Goal: Task Accomplishment & Management: Complete application form

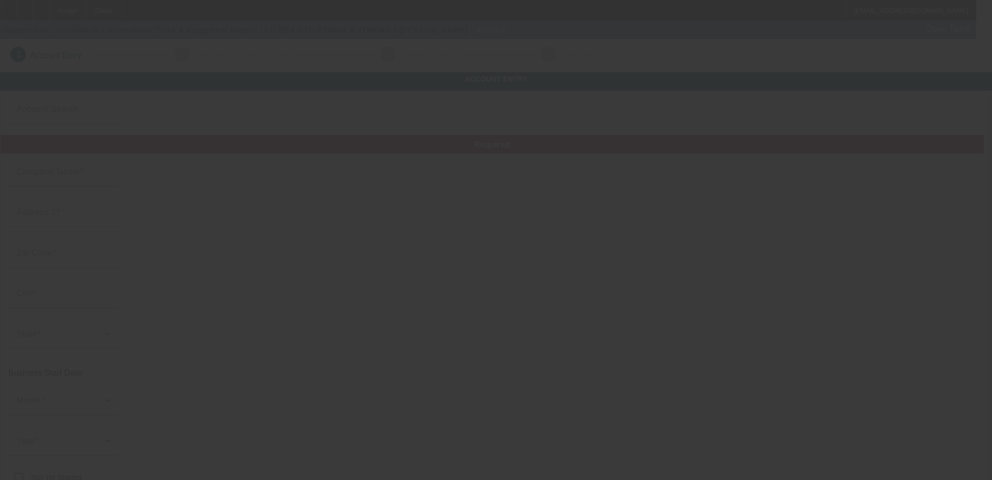
type input "Dependable Truck & Equipment Repair, LLC"
type input "[STREET_ADDRESS]"
type input "25901"
type input "[GEOGRAPHIC_DATA]"
type input "[PHONE_NUMBER]"
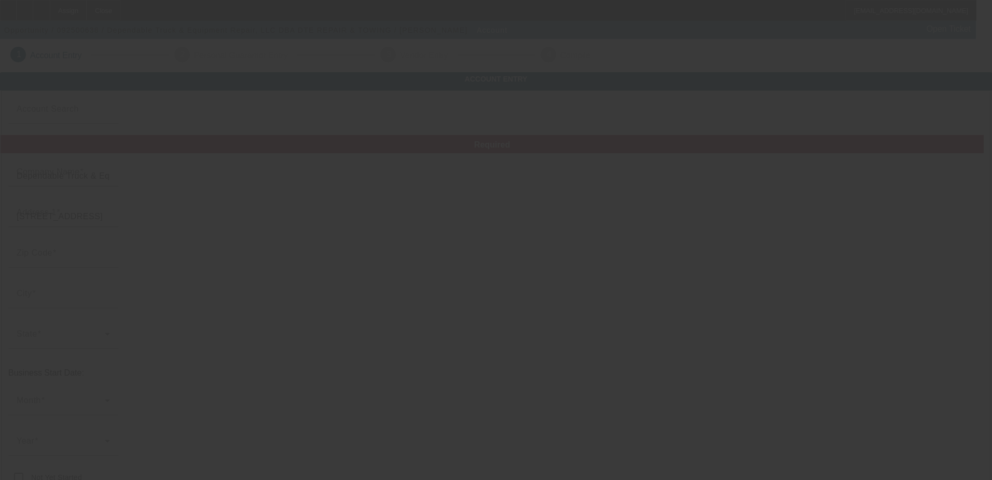
type input "DTE REPAIR & TOWING"
type input "[US_EMPLOYER_IDENTIFICATION_NUMBER]"
type input "Repair and Towing"
type input "[URL][DOMAIN_NAME]"
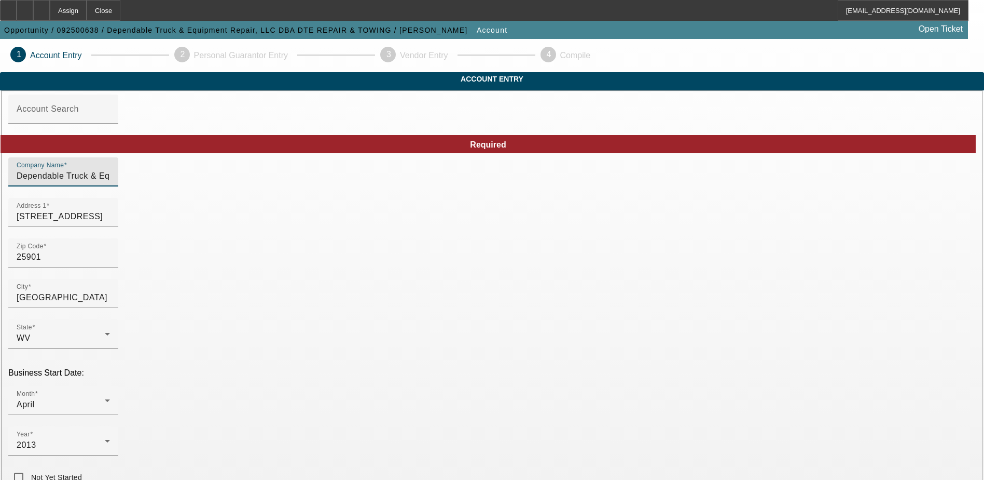
click at [110, 182] on input "Dependable Truck & Equipment Repair, LLC" at bounding box center [63, 176] width 93 height 12
click at [110, 182] on input "Dependable Truck and Equipment Repair, LLC" at bounding box center [63, 176] width 93 height 12
type input "Dependable Truck and Equipment Repair LLC"
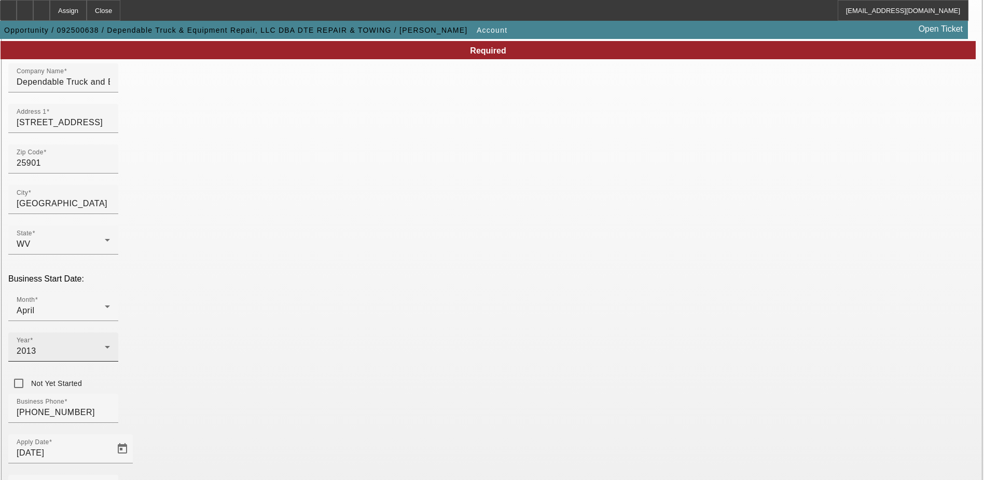
scroll to position [104, 0]
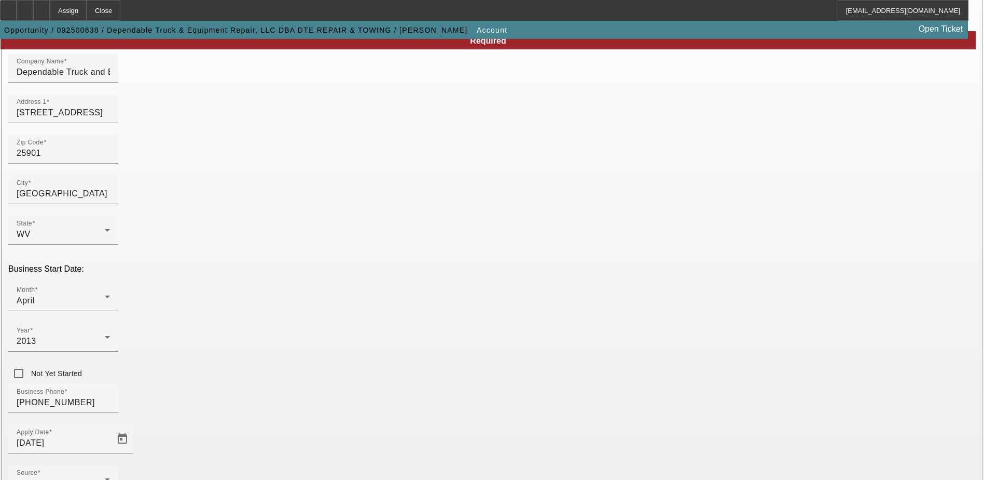
type input "DTE REPAIR and TOWING"
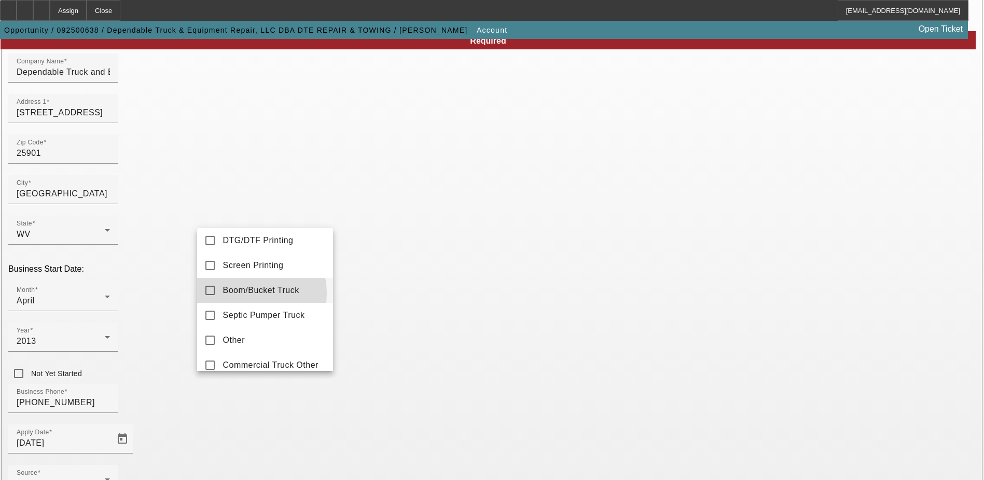
click at [249, 296] on span "Boom/Bucket Truck" at bounding box center [261, 290] width 76 height 12
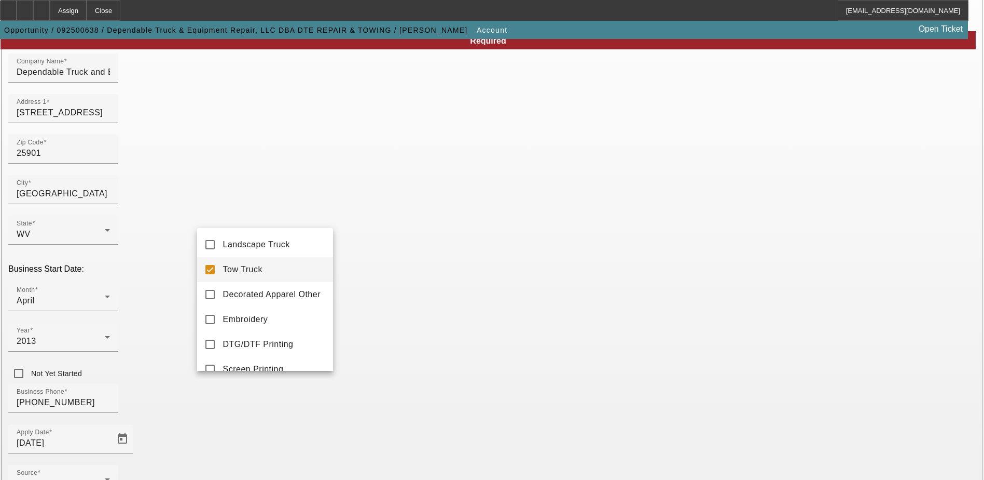
click at [212, 269] on mat-pseudo-checkbox at bounding box center [210, 269] width 9 height 9
click at [407, 430] on div at bounding box center [492, 240] width 984 height 480
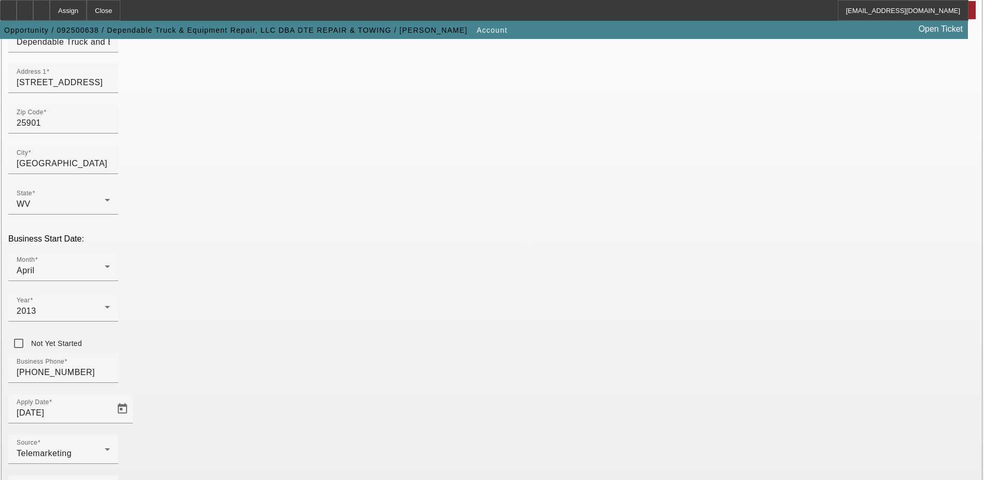
scroll to position [72, 0]
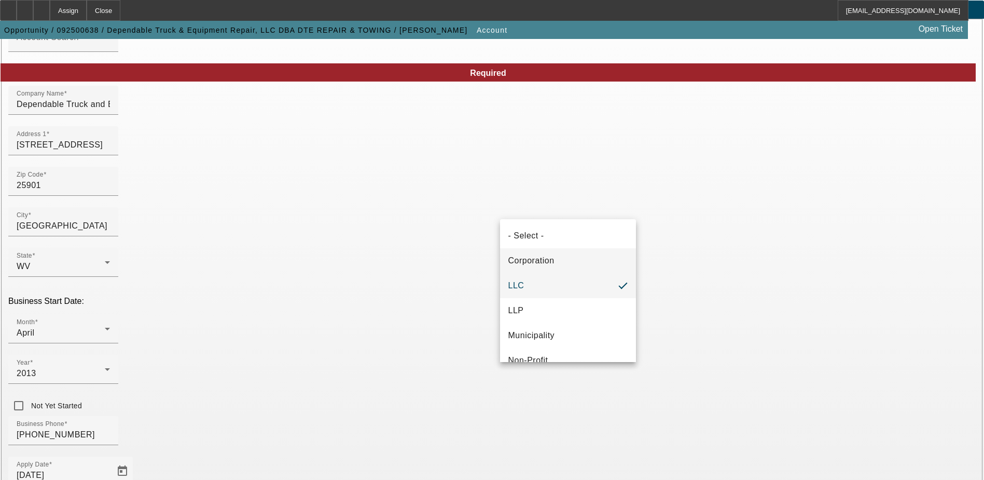
click at [529, 257] on span "Corporation" at bounding box center [532, 260] width 46 height 12
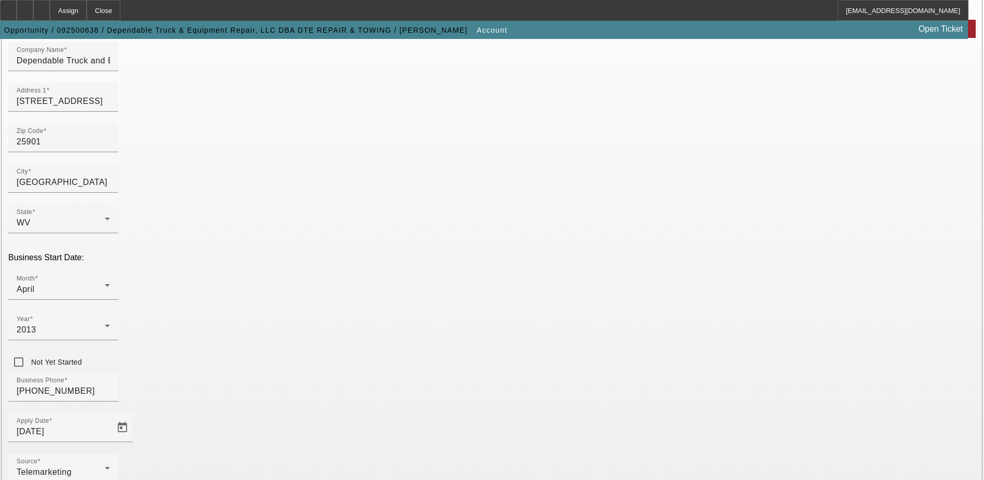
scroll to position [175, 0]
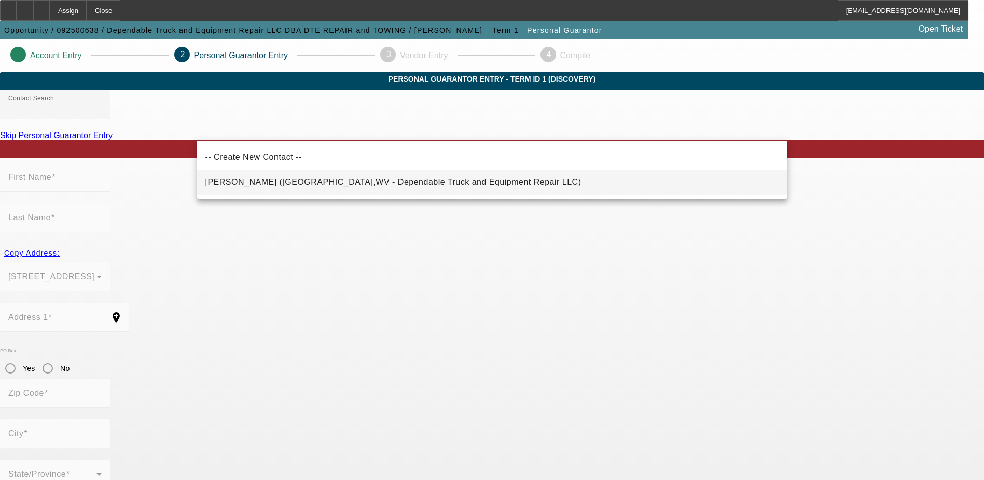
click at [276, 186] on span "[PERSON_NAME] ([GEOGRAPHIC_DATA],WV - Dependable Truck and Equipment Repair LLC)" at bounding box center [394, 182] width 376 height 12
type input "[PERSON_NAME] ([GEOGRAPHIC_DATA],WV - Dependable Truck and Equipment Repair LLC)"
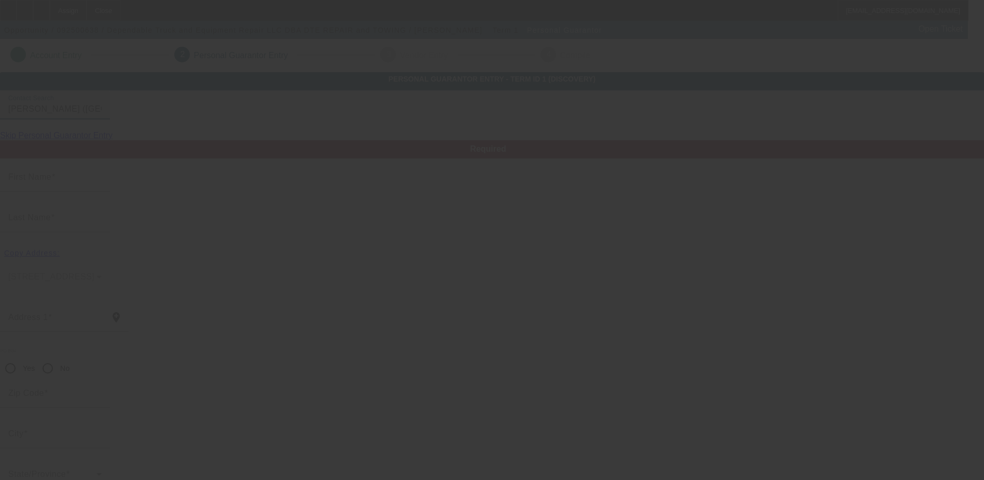
type input "[PERSON_NAME]"
type input "[STREET_ADDRESS][PERSON_NAME]"
radio input "true"
type input "25901"
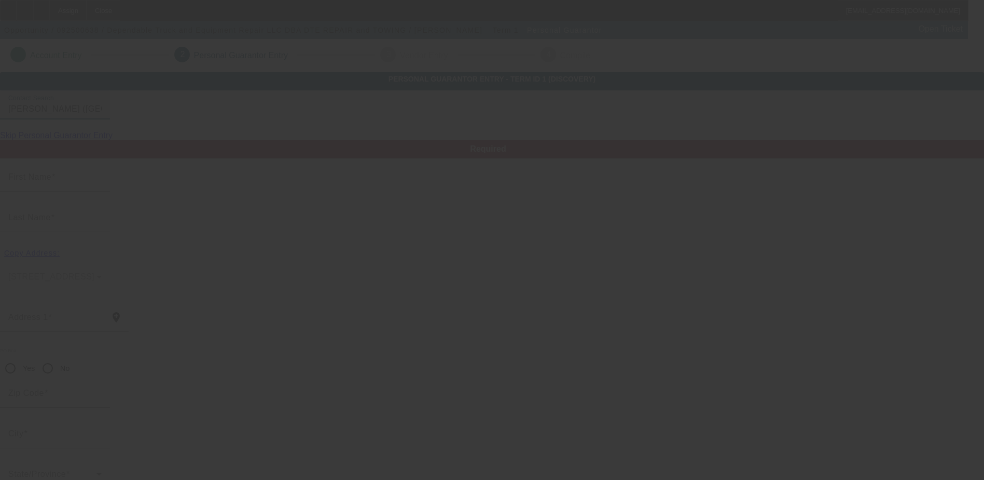
type input "[GEOGRAPHIC_DATA]"
type input "[PHONE_NUMBER]"
type input "100"
type input "002-76-6734"
type input "[EMAIL_ADDRESS][DOMAIN_NAME]"
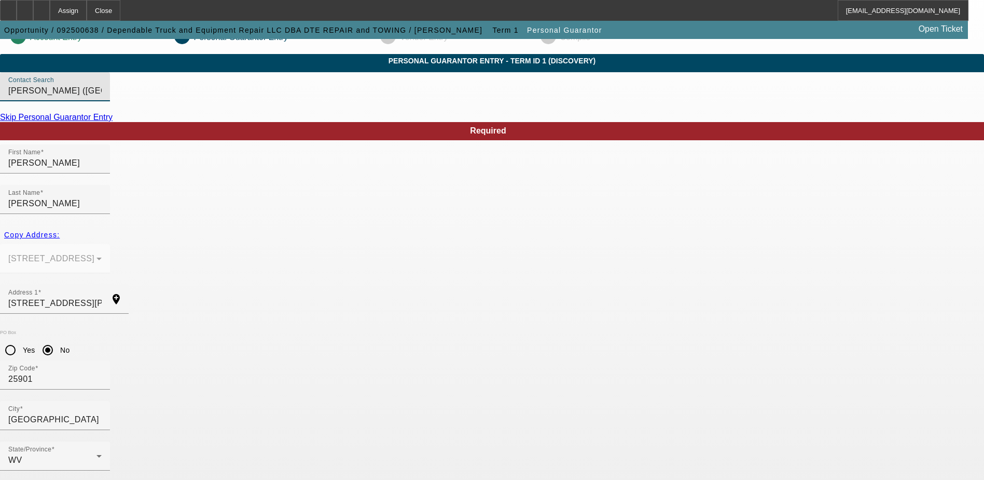
scroll to position [28, 0]
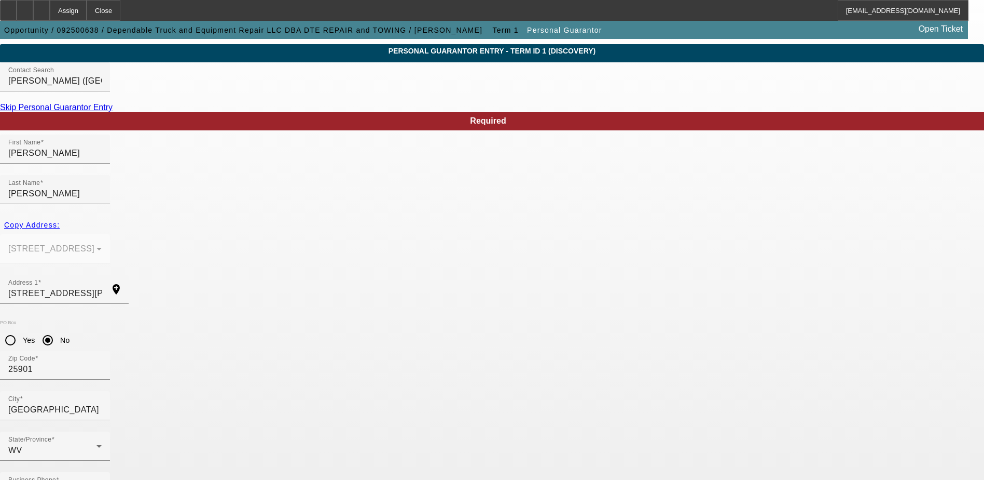
type input "[PHONE_NUMBER]"
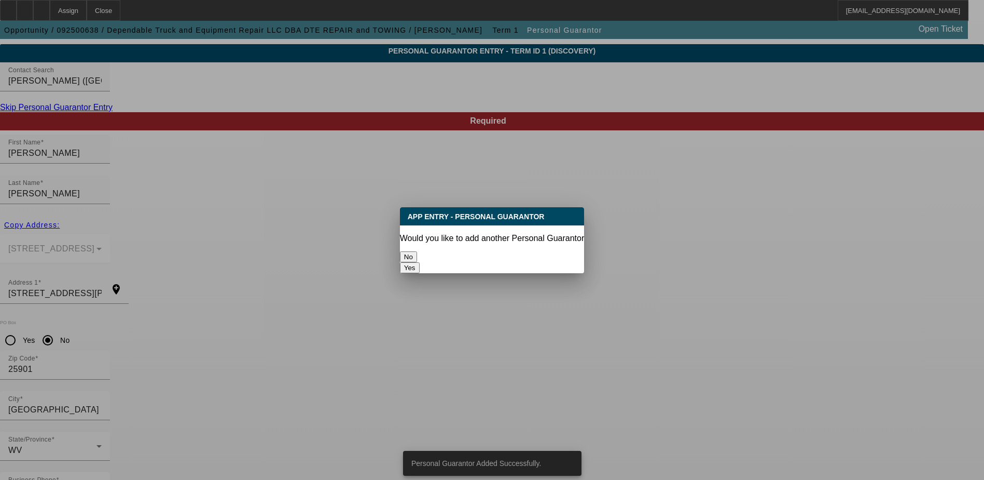
scroll to position [0, 0]
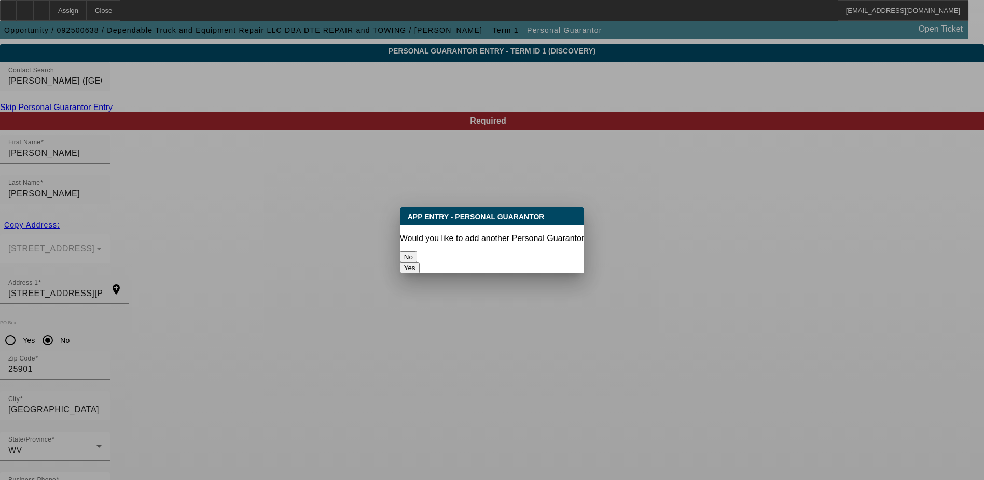
click at [417, 253] on button "No" at bounding box center [408, 256] width 17 height 11
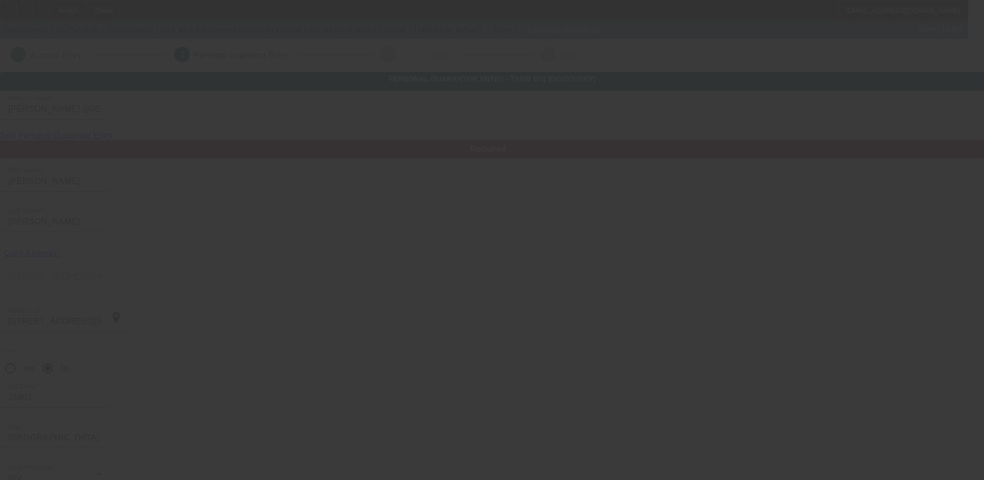
scroll to position [28, 0]
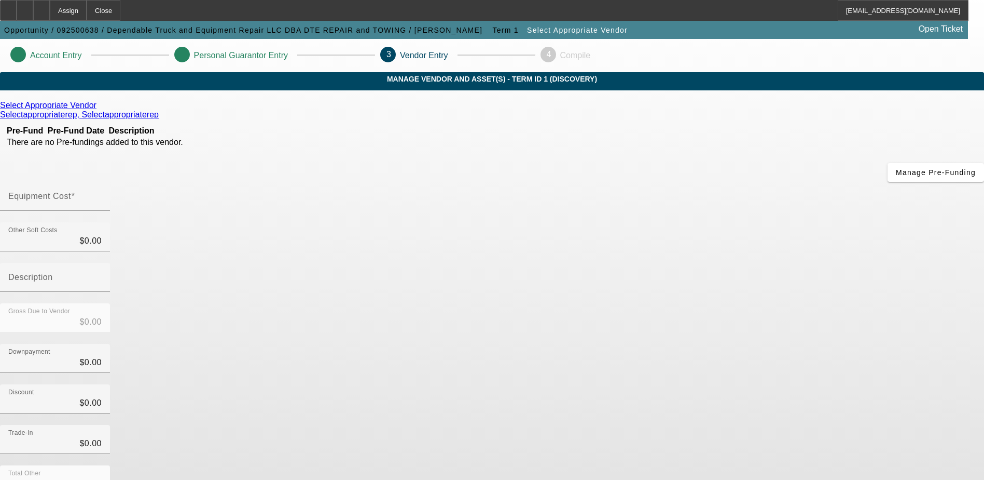
click at [99, 110] on icon at bounding box center [99, 105] width 0 height 9
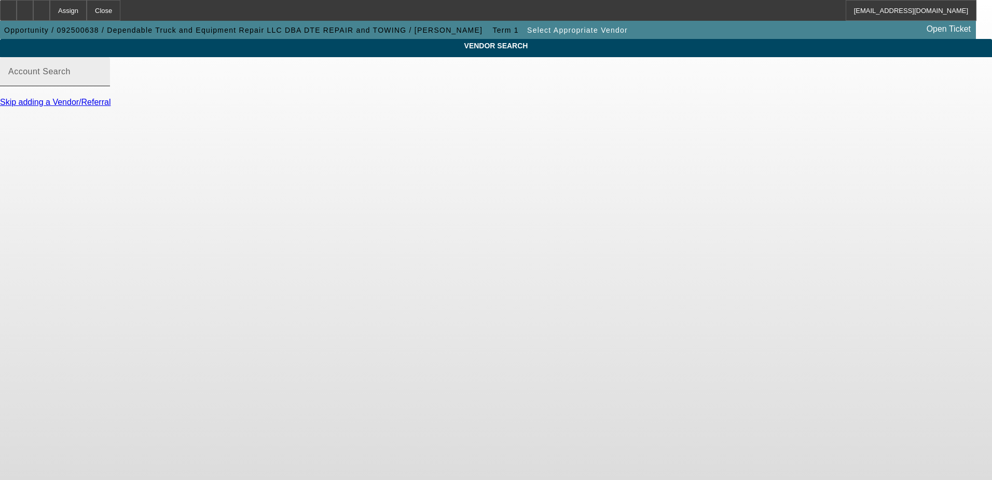
click at [102, 82] on input "Account Search" at bounding box center [54, 76] width 93 height 12
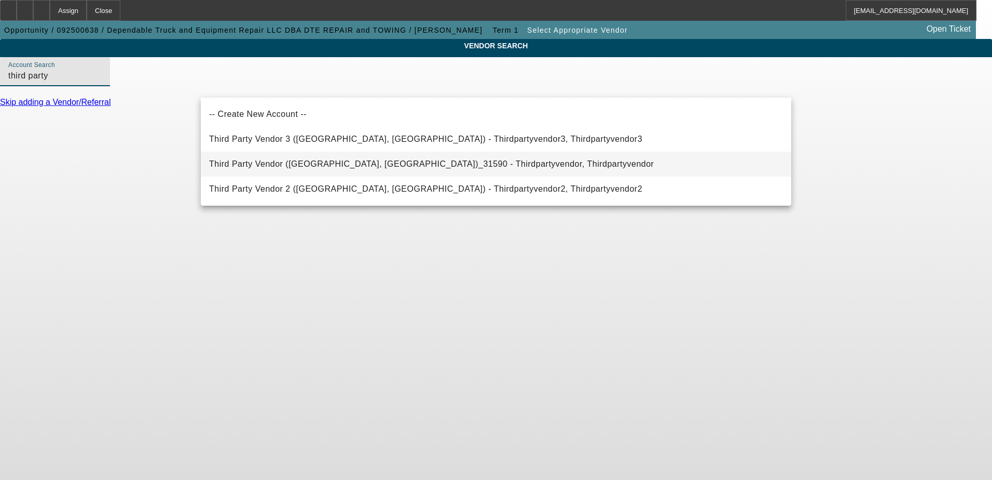
click at [433, 165] on span "Third Party Vendor ([GEOGRAPHIC_DATA], [GEOGRAPHIC_DATA])_31590 - Thirdpartyven…" at bounding box center [431, 163] width 445 height 9
type input "Third Party Vendor ([GEOGRAPHIC_DATA], [GEOGRAPHIC_DATA])_31590 - Thirdpartyven…"
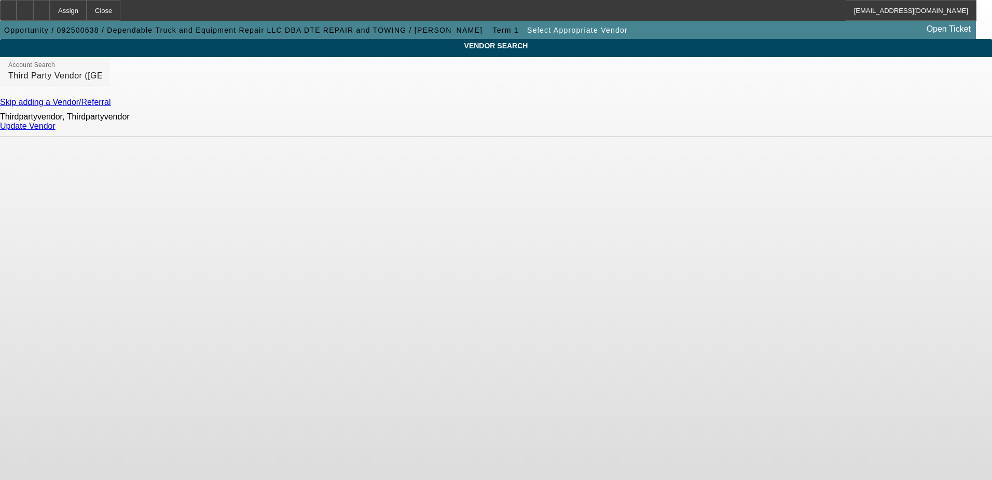
click at [56, 130] on link "Update Vendor" at bounding box center [28, 125] width 56 height 9
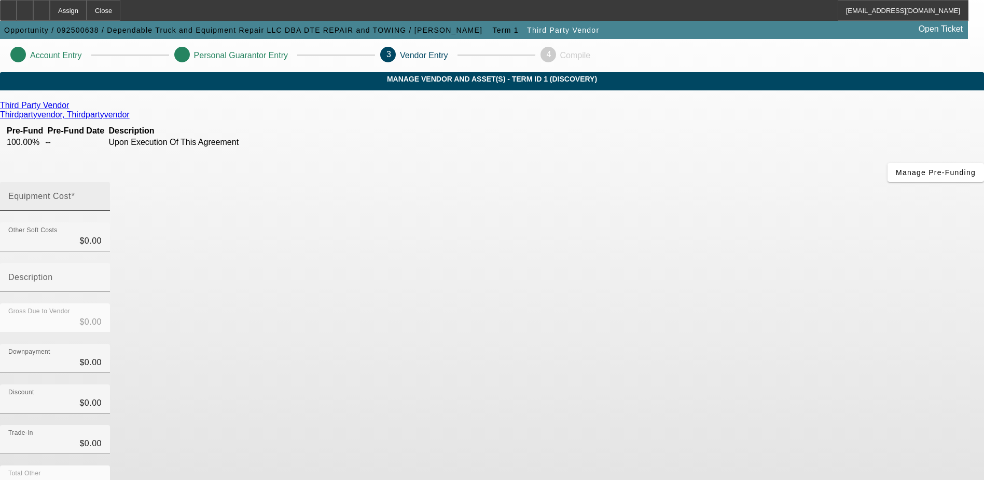
click at [102, 194] on input "Equipment Cost" at bounding box center [54, 200] width 93 height 12
type input "5"
type input "$5.00"
type input "50"
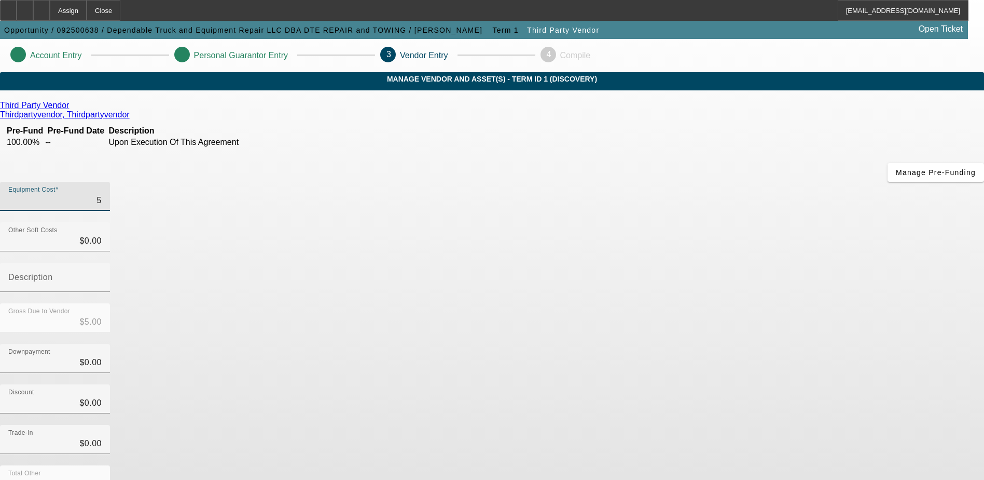
type input "$50.00"
type input "500"
type input "$500.00"
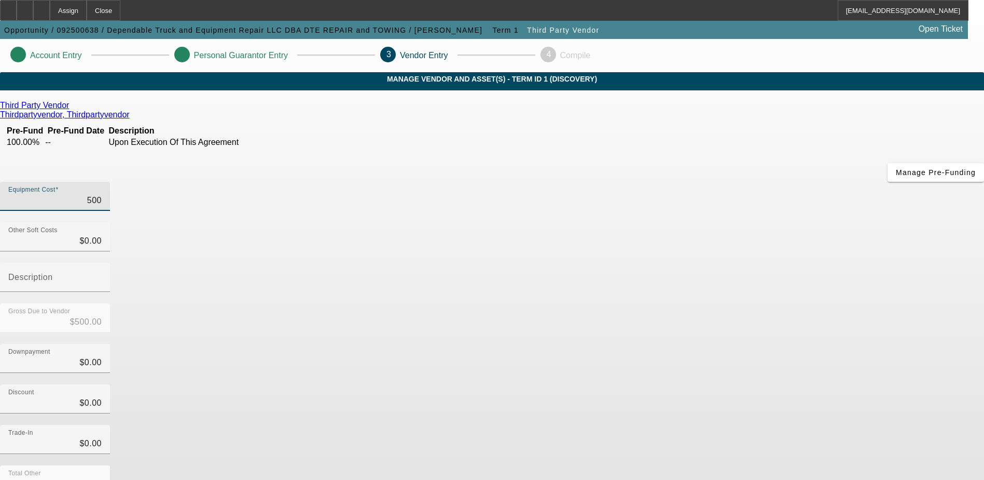
type input "5000"
type input "$5,000.00"
type input "50000"
type input "$50,000.00"
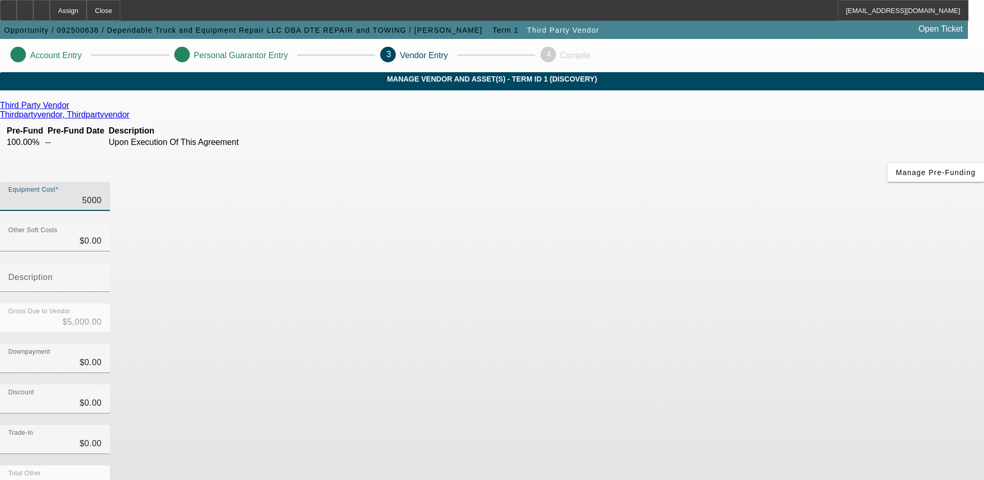
type input "$50,000.00"
type input "500000"
type input "$500,000.00"
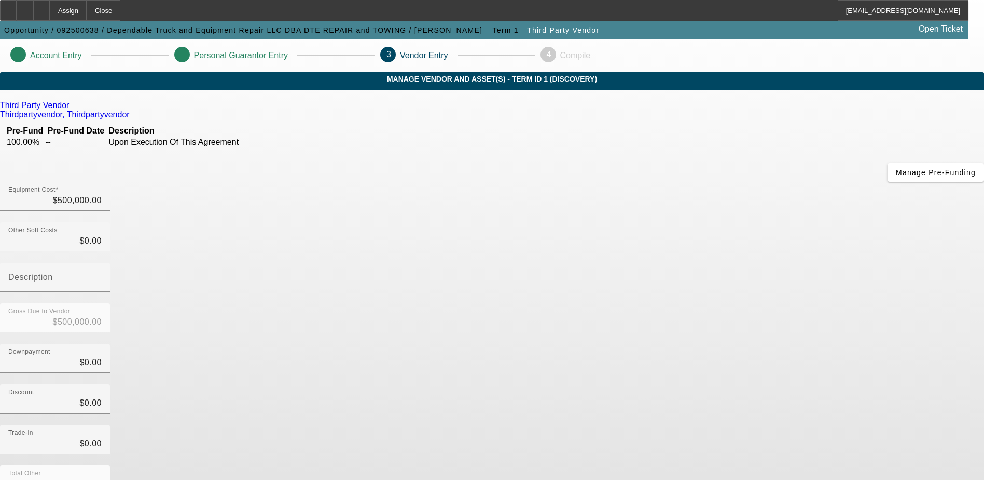
click at [724, 344] on div "Downpayment $0.00" at bounding box center [492, 364] width 984 height 40
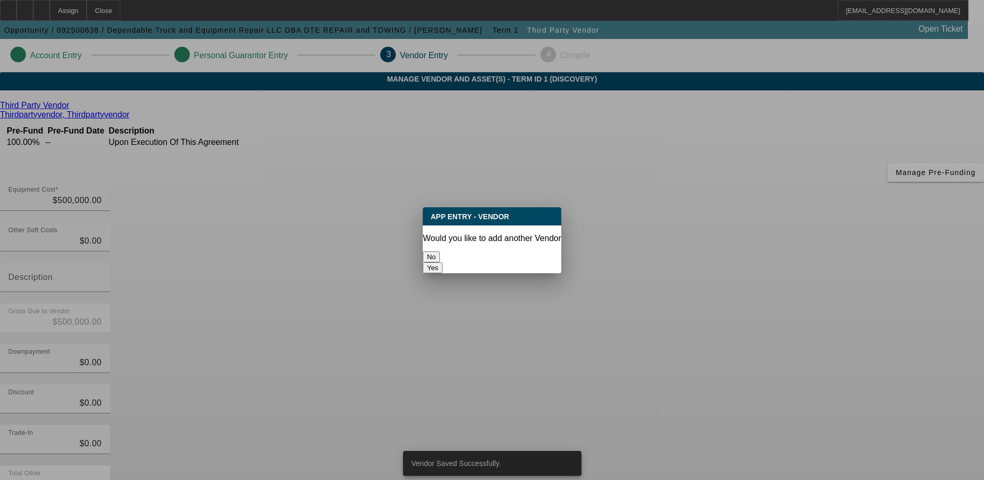
click at [440, 254] on button "No" at bounding box center [431, 256] width 17 height 11
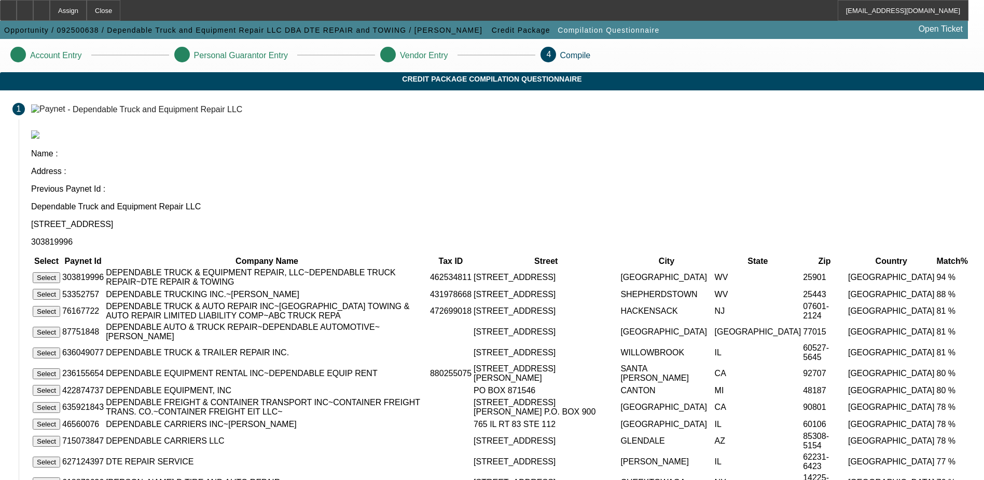
click at [60, 272] on button "Select" at bounding box center [47, 277] width 28 height 11
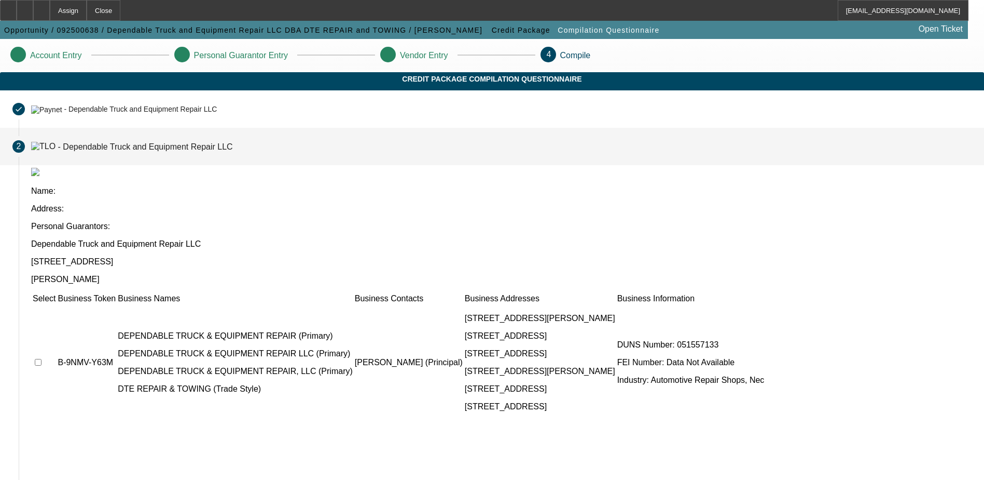
scroll to position [94, 0]
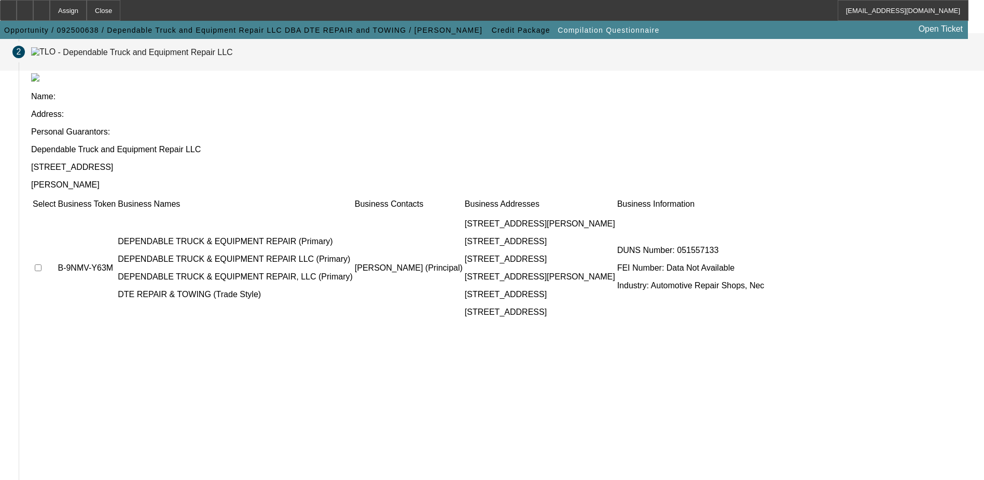
click at [56, 210] on td at bounding box center [44, 267] width 24 height 115
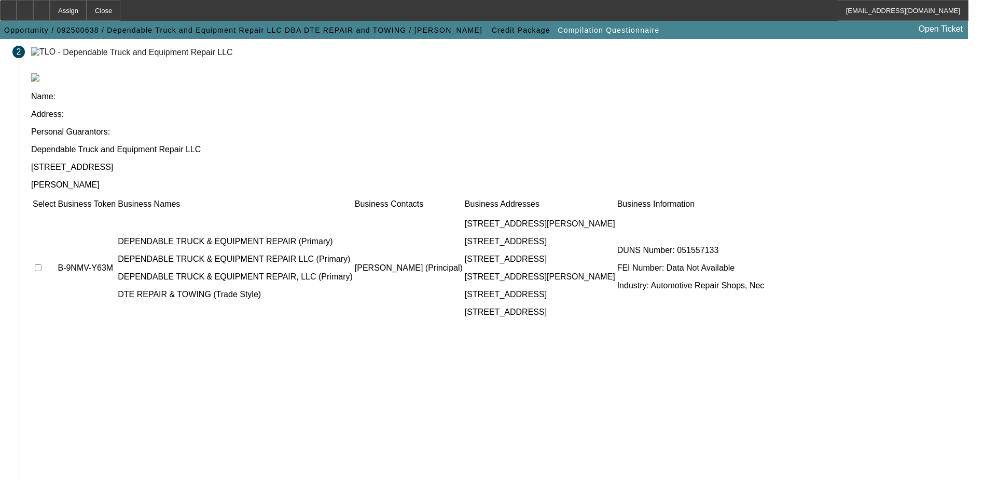
click at [42, 264] on input "checkbox" at bounding box center [38, 267] width 7 height 7
checkbox input "true"
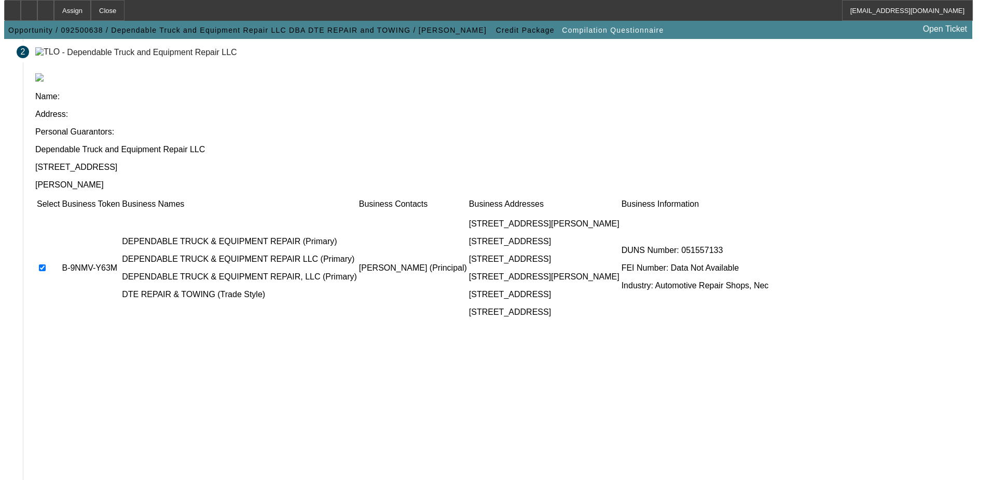
scroll to position [0, 0]
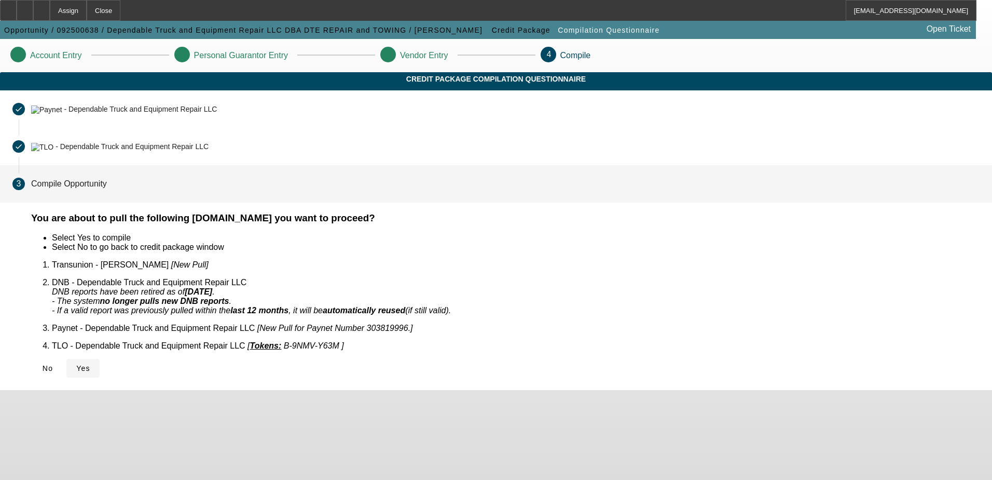
click at [90, 364] on span "Yes" at bounding box center [83, 368] width 14 height 8
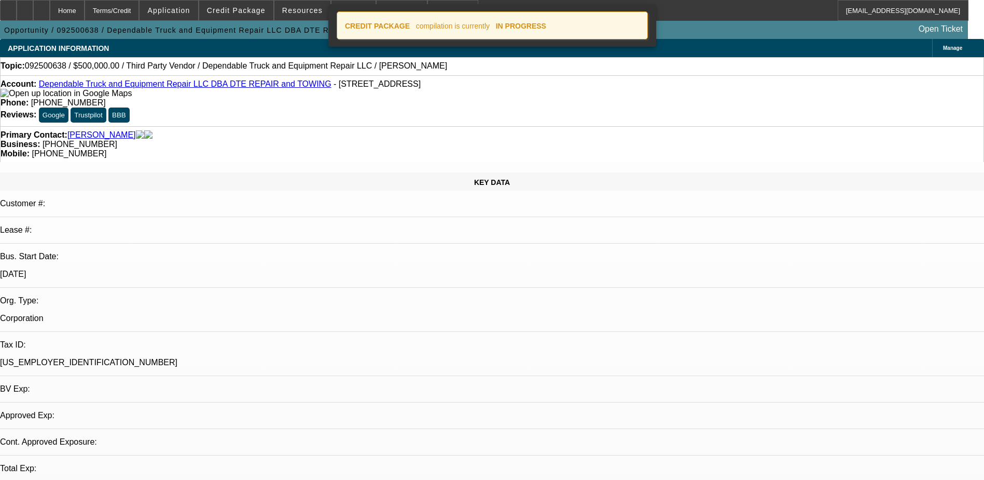
select select "0"
select select "2"
select select "0.1"
select select "1"
select select "2"
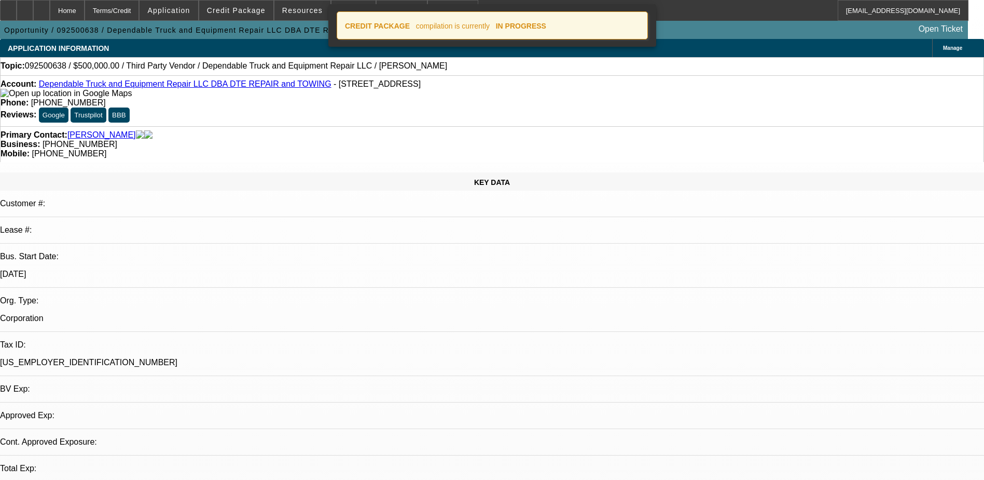
select select "4"
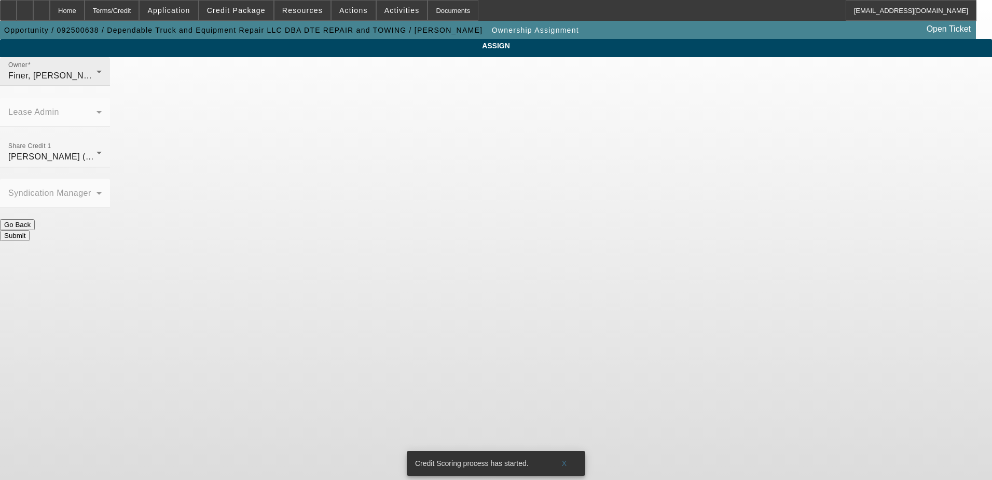
click at [97, 82] on div "Finer, [PERSON_NAME] (Lvl 1)" at bounding box center [52, 76] width 88 height 12
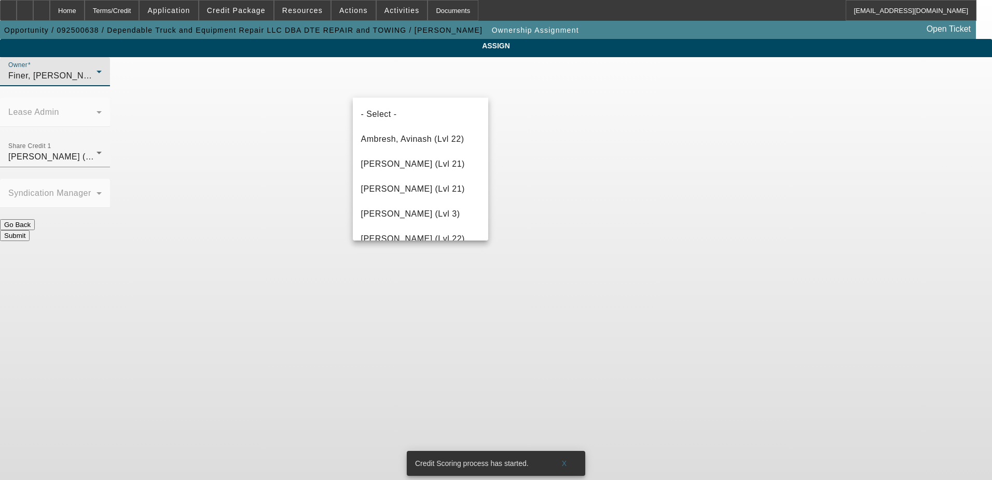
scroll to position [210, 0]
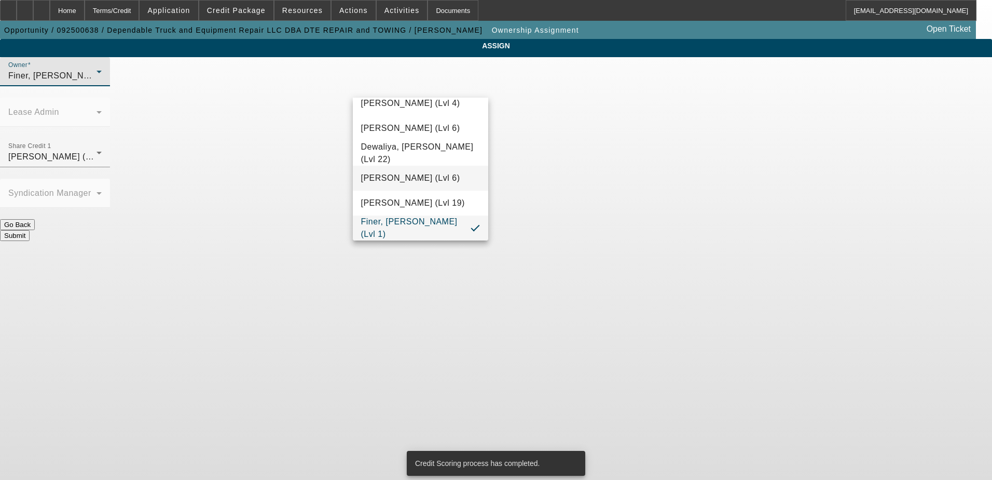
click at [435, 181] on mat-option "[PERSON_NAME] (Lvl 6)" at bounding box center [421, 178] width 136 height 25
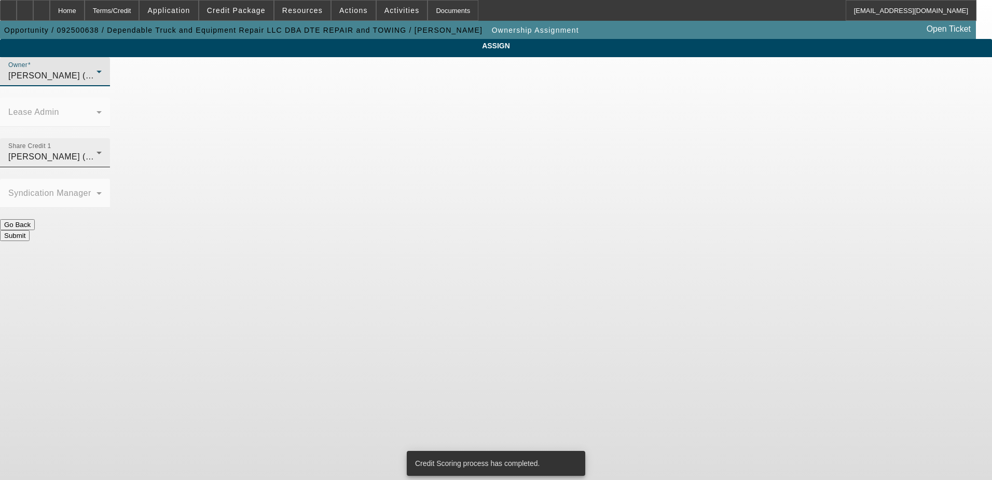
click at [97, 151] on div "[PERSON_NAME] (Lvl 6)" at bounding box center [52, 157] width 88 height 12
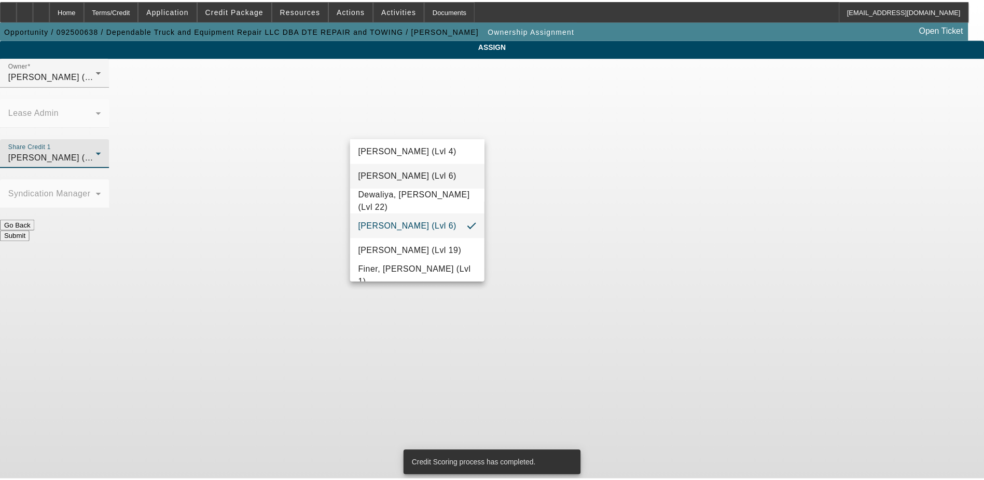
scroll to position [264, 0]
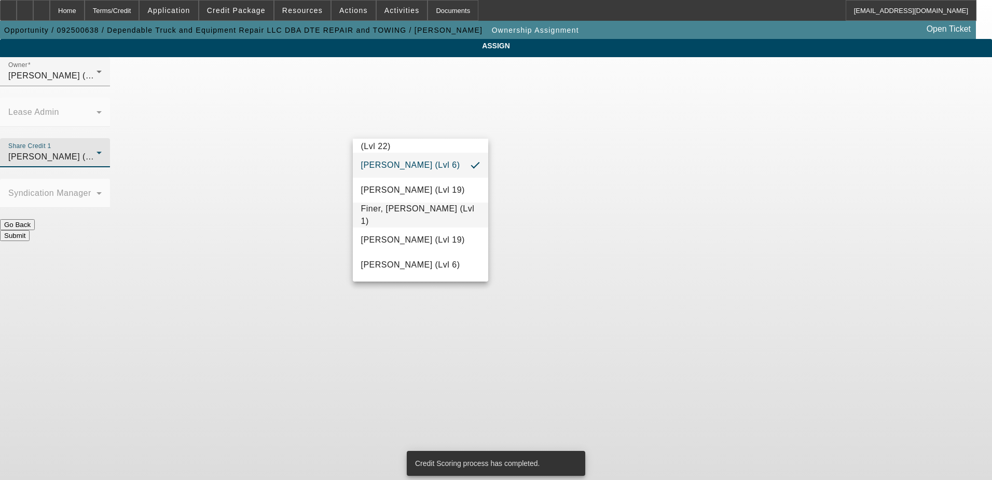
click at [420, 212] on span "Finer, [PERSON_NAME] (Lvl 1)" at bounding box center [420, 214] width 119 height 25
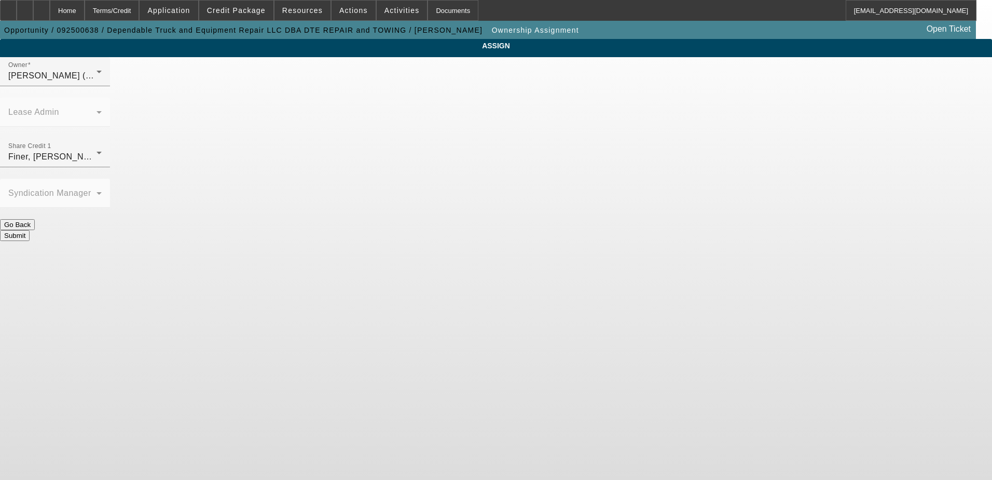
click at [30, 230] on button "Submit" at bounding box center [15, 235] width 30 height 11
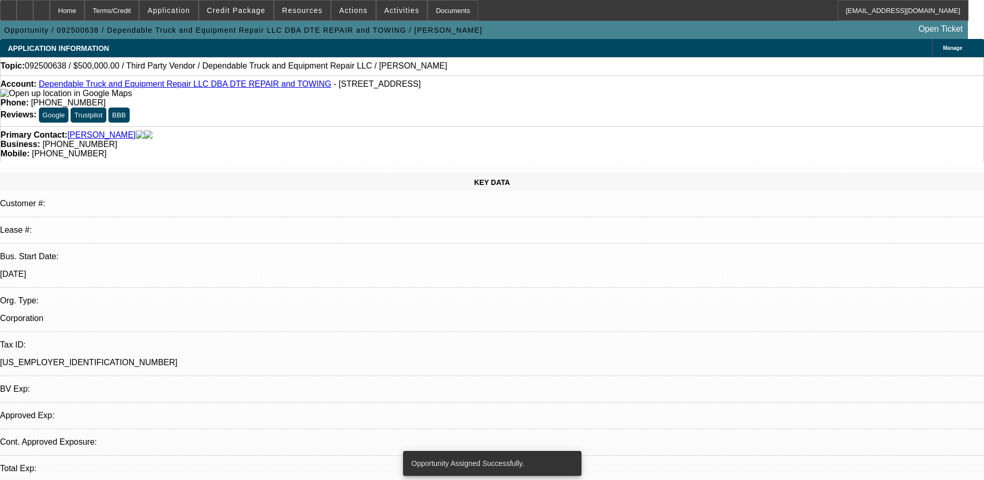
select select "0"
select select "2"
select select "0.1"
select select "4"
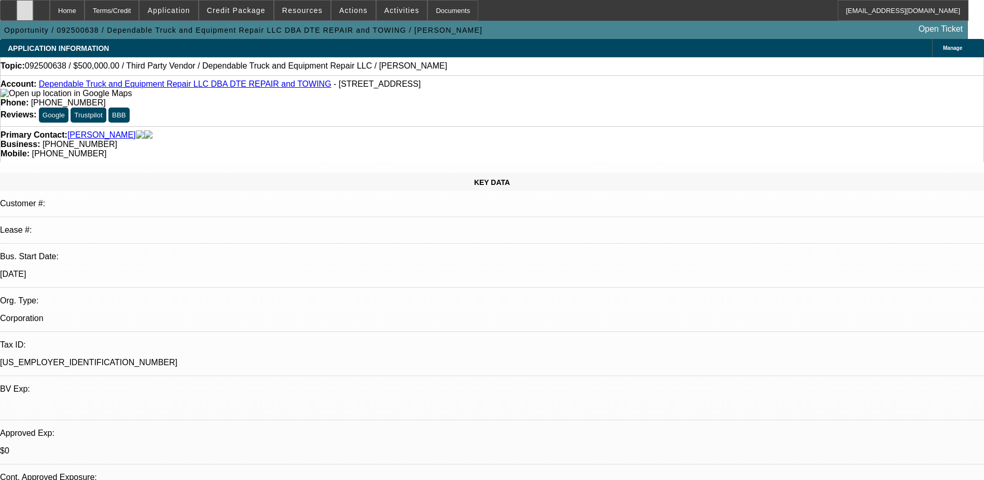
click at [25, 7] on icon at bounding box center [25, 7] width 0 height 0
click at [50, 10] on div at bounding box center [41, 10] width 17 height 21
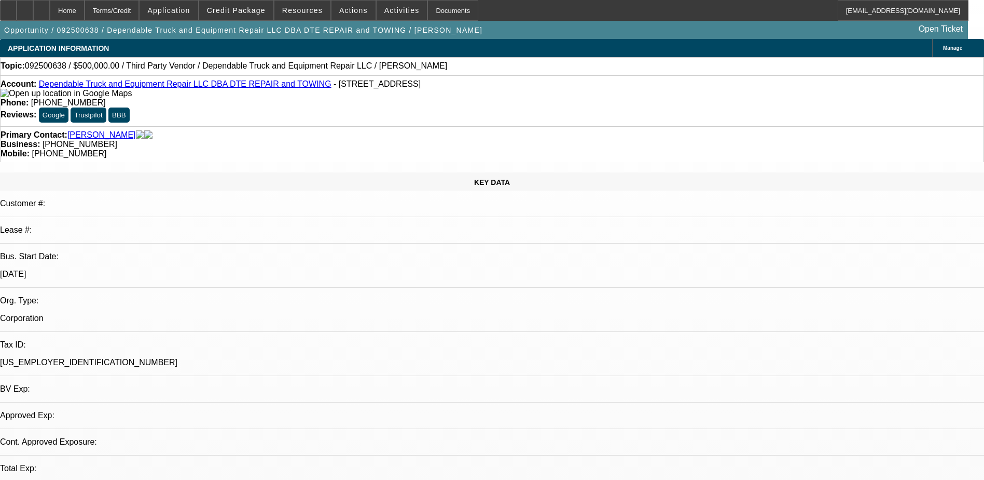
select select "0"
select select "2"
select select "0.1"
select select "1"
select select "2"
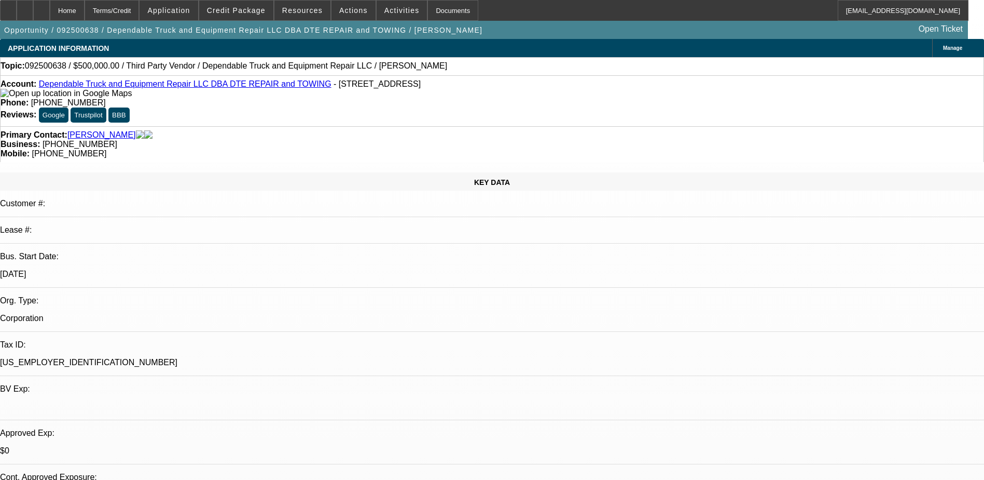
select select "4"
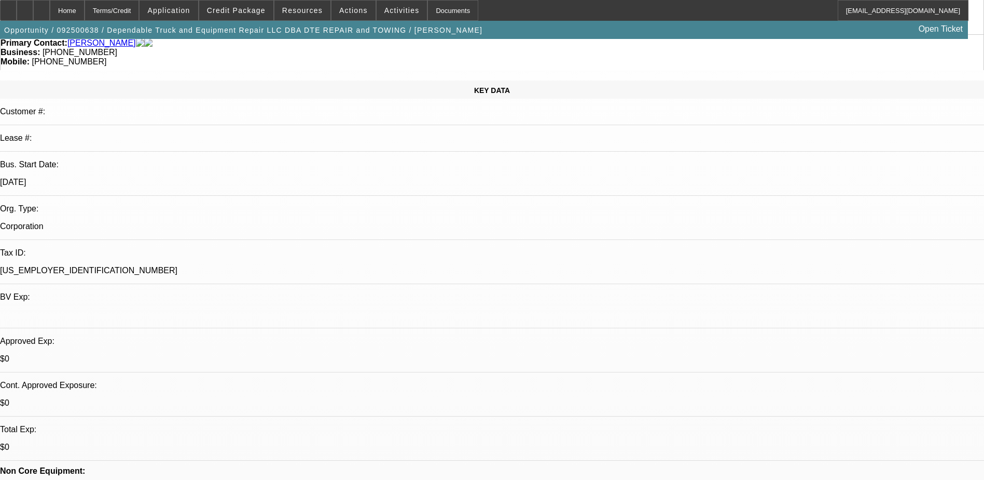
scroll to position [259, 0]
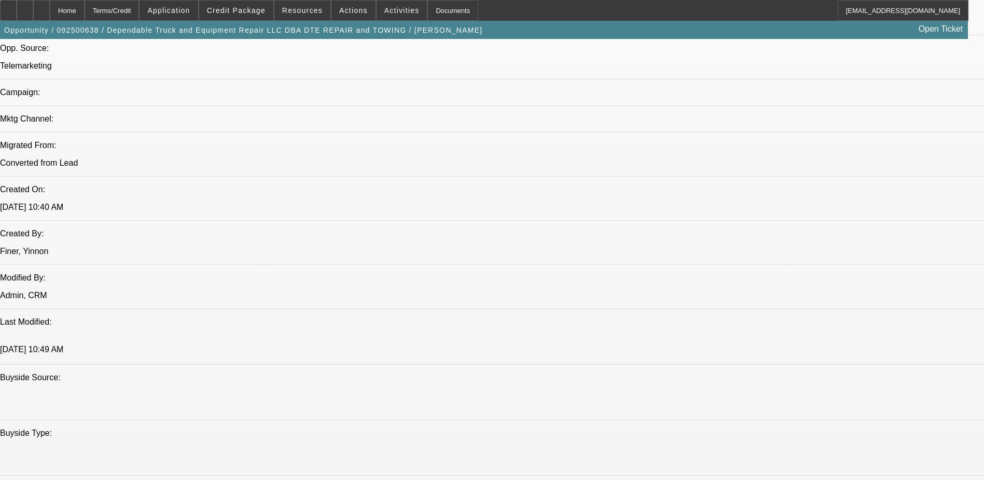
scroll to position [778, 0]
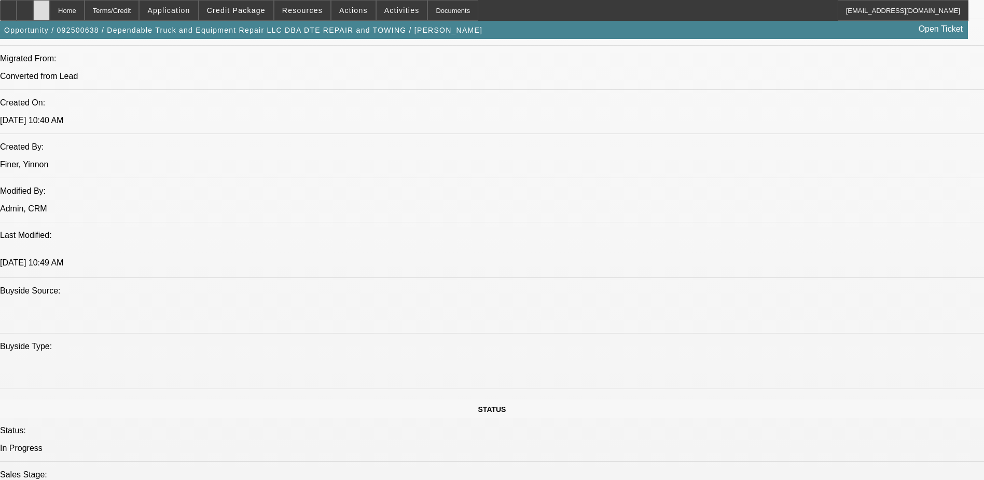
click at [42, 7] on icon at bounding box center [42, 7] width 0 height 0
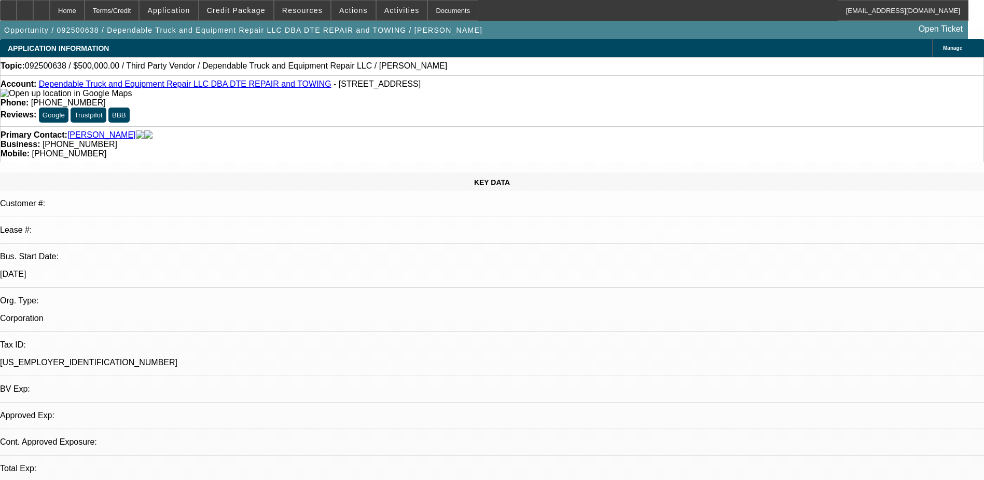
select select "0"
select select "2"
select select "0.1"
select select "1"
select select "2"
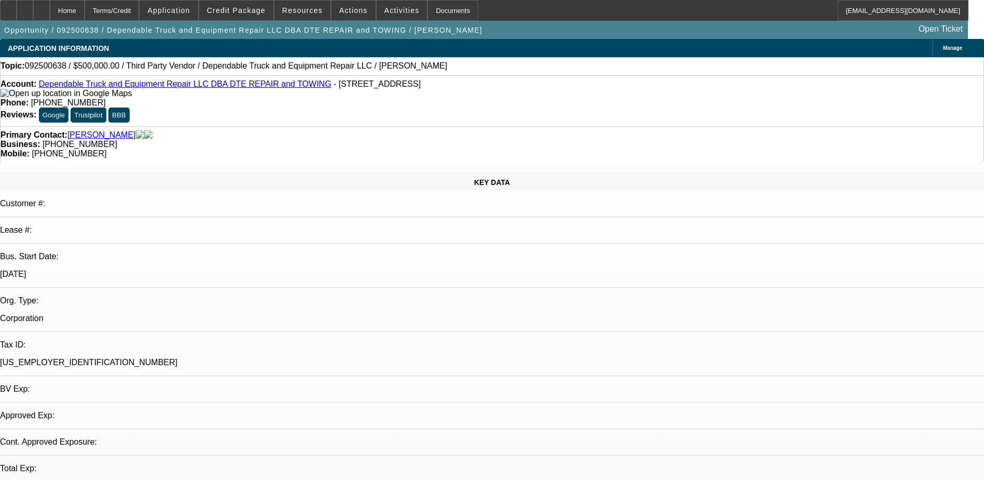
select select "4"
select select "0"
select select "2"
select select "0.1"
select select "1"
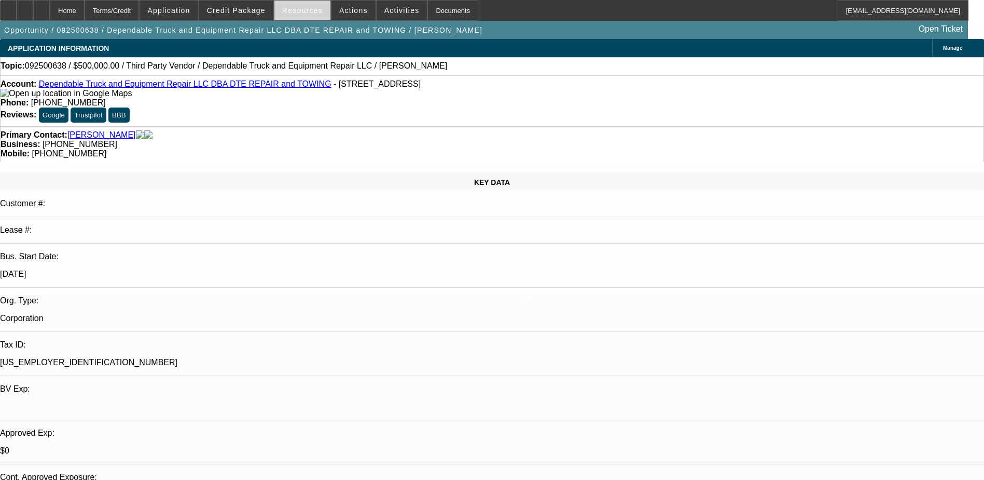
select select "2"
select select "4"
click at [33, 11] on div at bounding box center [25, 10] width 17 height 21
